Goal: Task Accomplishment & Management: Manage account settings

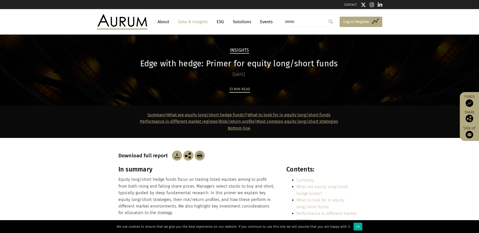
click at [347, 22] on span "Log in/Register" at bounding box center [356, 22] width 26 height 6
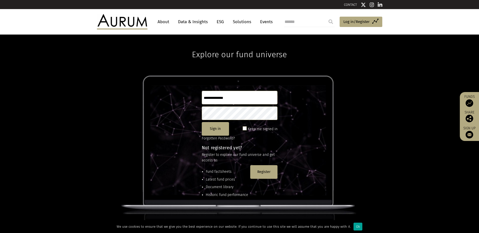
click at [355, 226] on div "Ok" at bounding box center [357, 227] width 9 height 8
click at [347, 21] on span "Log in/Register" at bounding box center [356, 22] width 26 height 6
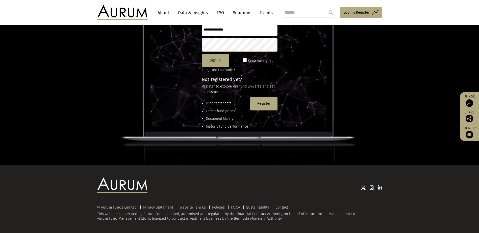
scroll to position [69, 0]
click at [219, 60] on button "Sign in" at bounding box center [215, 61] width 27 height 14
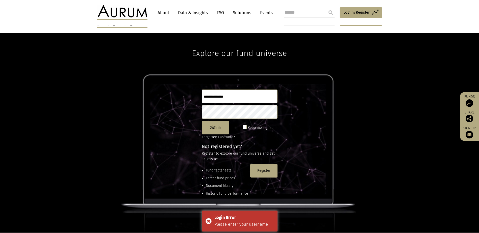
scroll to position [0, 0]
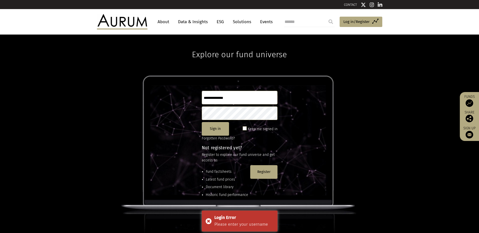
click at [230, 100] on input "text" at bounding box center [240, 98] width 76 height 14
click at [227, 97] on input "text" at bounding box center [240, 98] width 76 height 14
click at [231, 98] on input "text" at bounding box center [240, 98] width 76 height 14
click at [247, 129] on span at bounding box center [245, 128] width 4 height 4
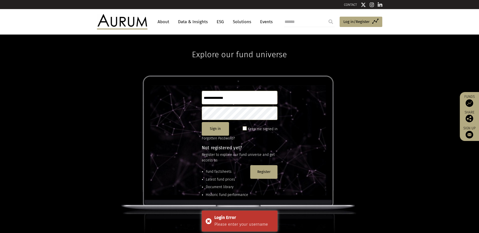
click at [230, 94] on input "text" at bounding box center [240, 98] width 76 height 14
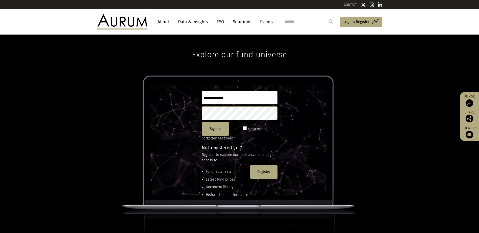
click at [229, 97] on input "text" at bounding box center [240, 98] width 76 height 14
click at [226, 99] on input "text" at bounding box center [240, 98] width 76 height 14
click at [220, 139] on link "Forgotten Password?" at bounding box center [218, 138] width 33 height 4
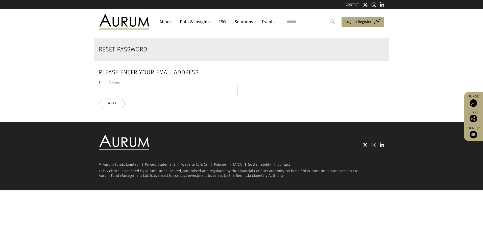
click at [148, 94] on input "email" at bounding box center [168, 91] width 139 height 10
type input "**********"
click at [112, 105] on button "NEXT" at bounding box center [111, 104] width 25 height 10
click at [117, 103] on button "NEXT" at bounding box center [111, 104] width 25 height 10
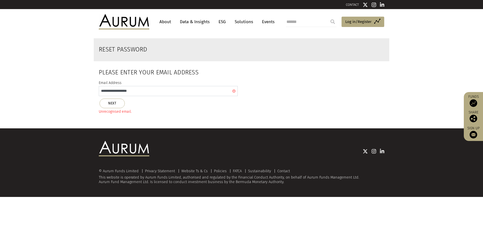
click at [144, 92] on input "**********" at bounding box center [168, 91] width 139 height 10
click at [112, 103] on button "NEXT" at bounding box center [111, 104] width 25 height 10
click at [119, 105] on button "NEXT" at bounding box center [111, 104] width 25 height 10
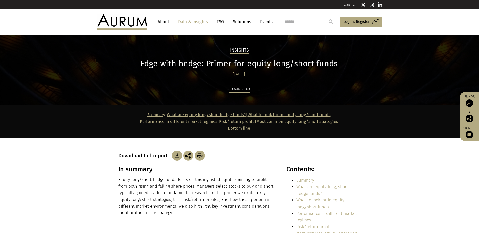
click at [177, 157] on img at bounding box center [177, 156] width 10 height 10
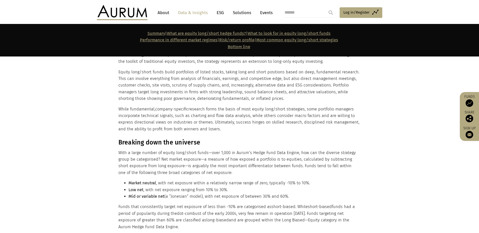
scroll to position [278, 0]
